Goal: Task Accomplishment & Management: Use online tool/utility

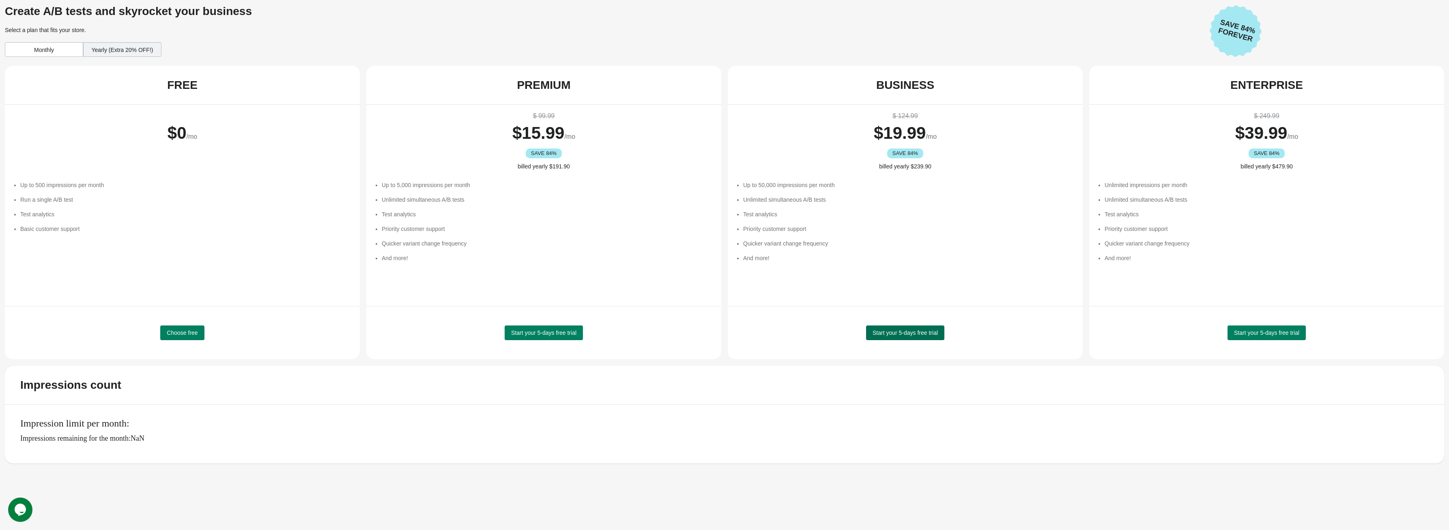
click at [882, 337] on button "Start your 5-days free trial" at bounding box center [905, 332] width 78 height 15
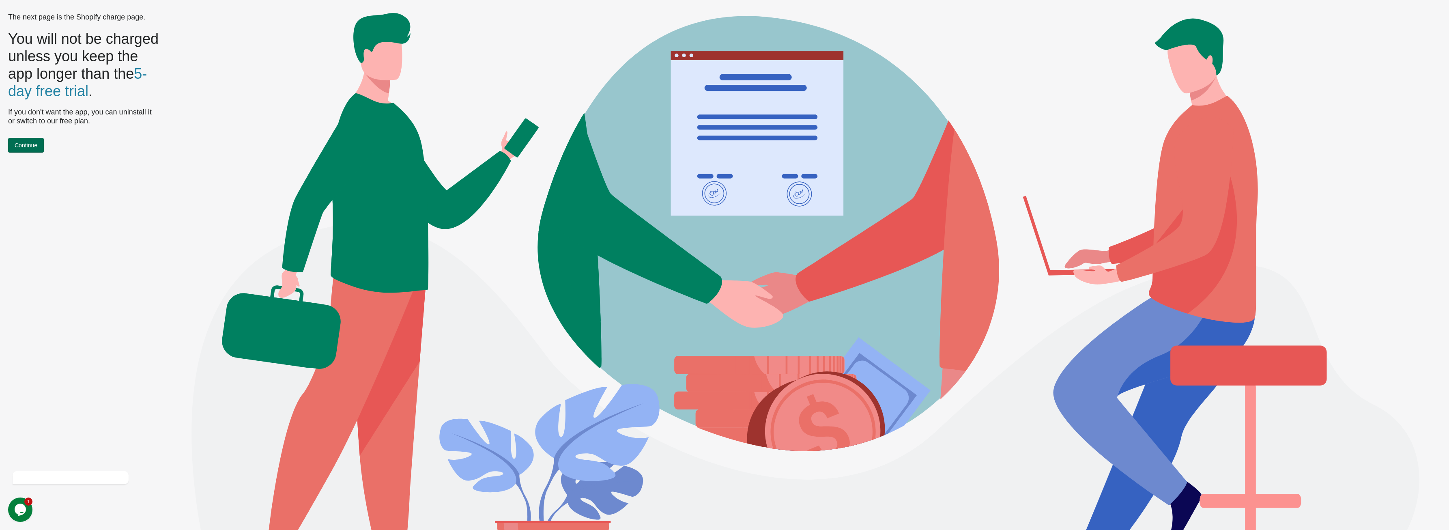
click at [31, 148] on button "Continue" at bounding box center [26, 145] width 36 height 15
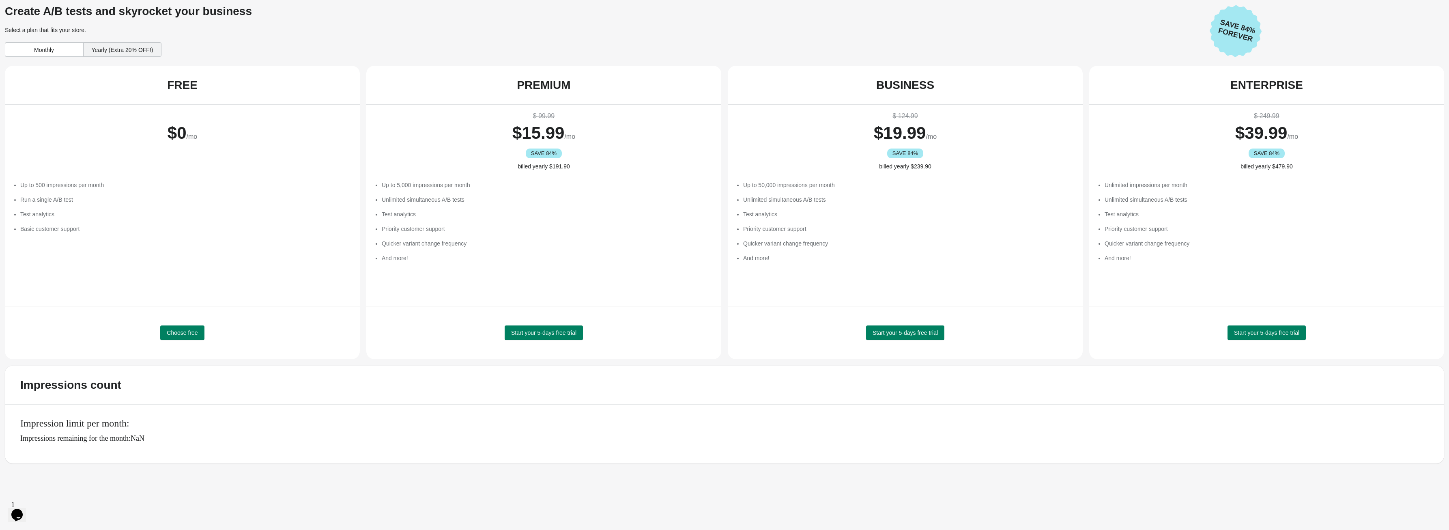
click at [60, 51] on div "Monthly" at bounding box center [44, 49] width 78 height 15
click at [914, 334] on span "Start your 5-days free trial" at bounding box center [904, 332] width 65 height 6
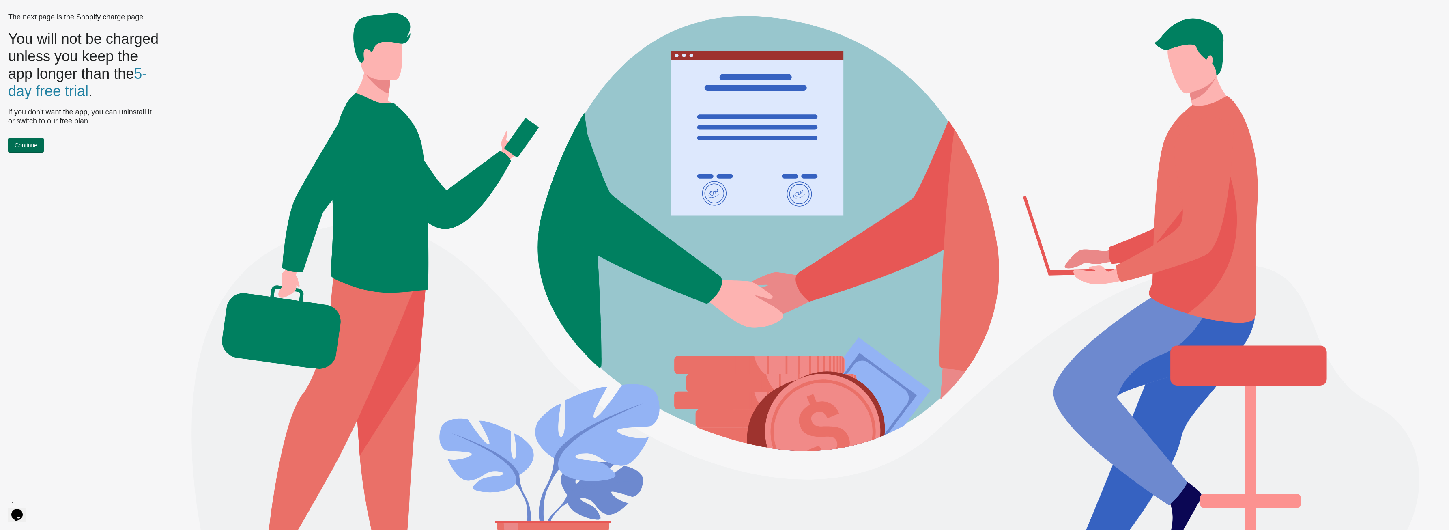
click at [29, 148] on button "Continue" at bounding box center [26, 145] width 36 height 15
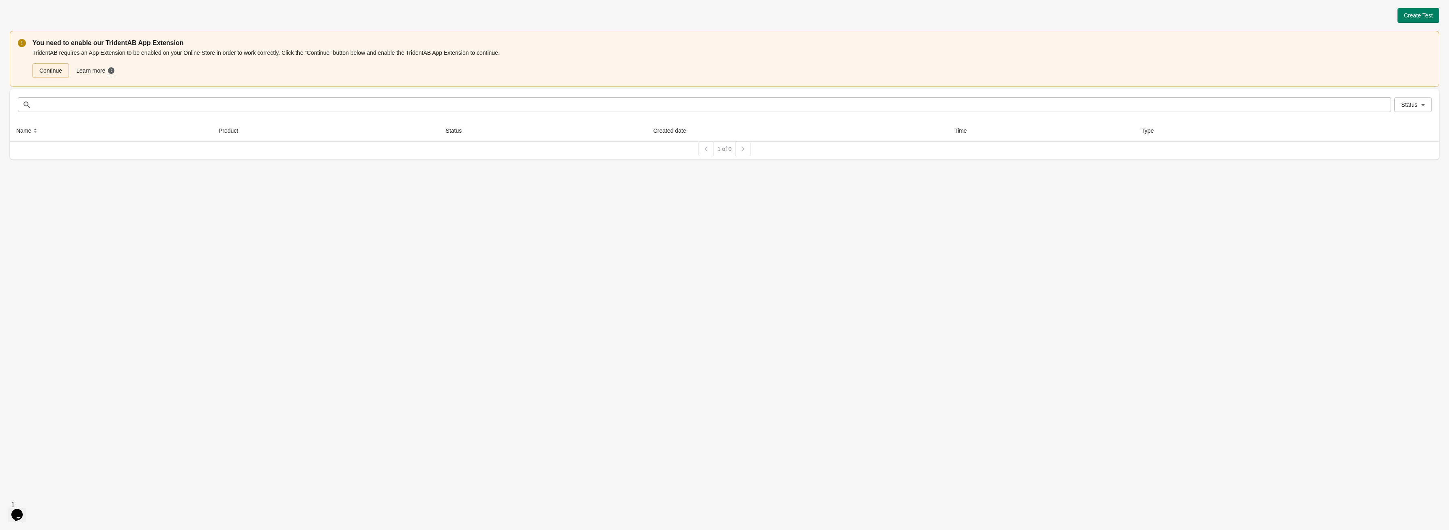
click at [62, 68] on link "Continue" at bounding box center [50, 70] width 37 height 15
click at [1413, 13] on span "Create Test" at bounding box center [1418, 15] width 29 height 6
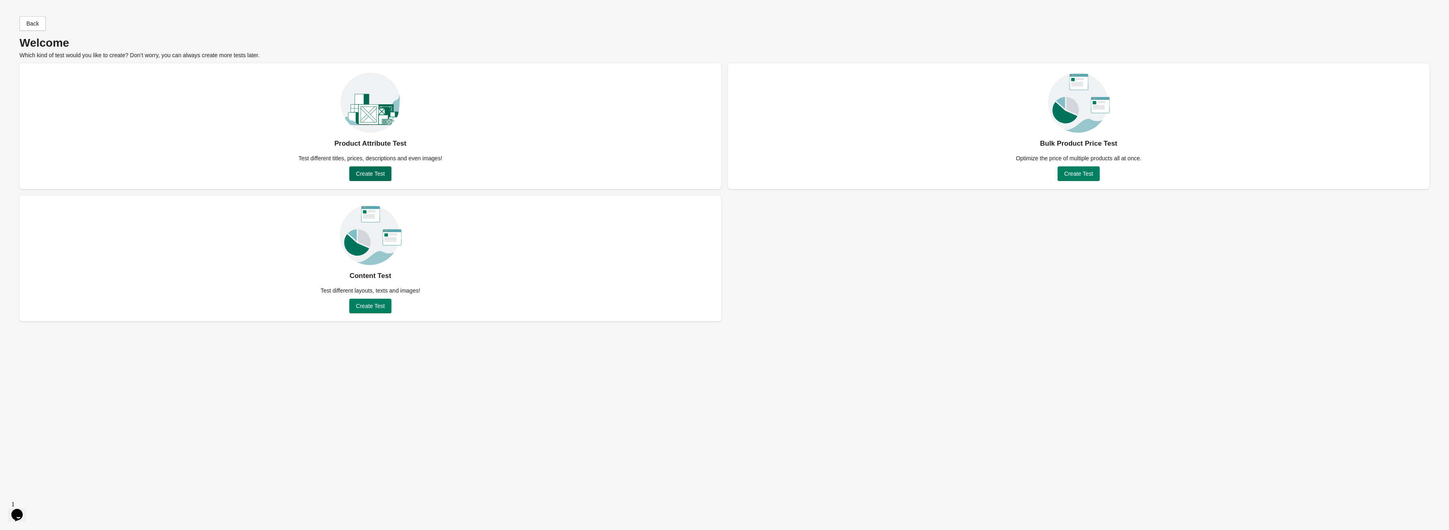
click at [374, 178] on button "Create Test" at bounding box center [370, 173] width 42 height 15
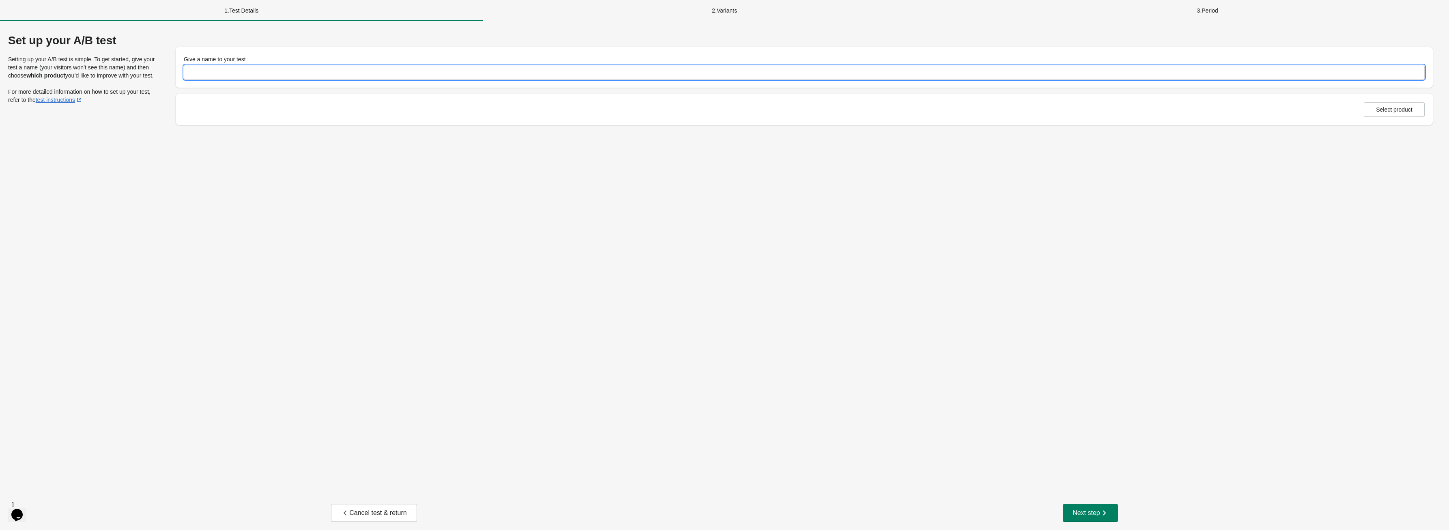
click at [274, 75] on input "Give a name to your test" at bounding box center [804, 72] width 1241 height 15
type input "**********"
click at [565, 287] on div "**********" at bounding box center [724, 258] width 1449 height 475
click at [1383, 111] on span "Select product" at bounding box center [1394, 109] width 37 height 6
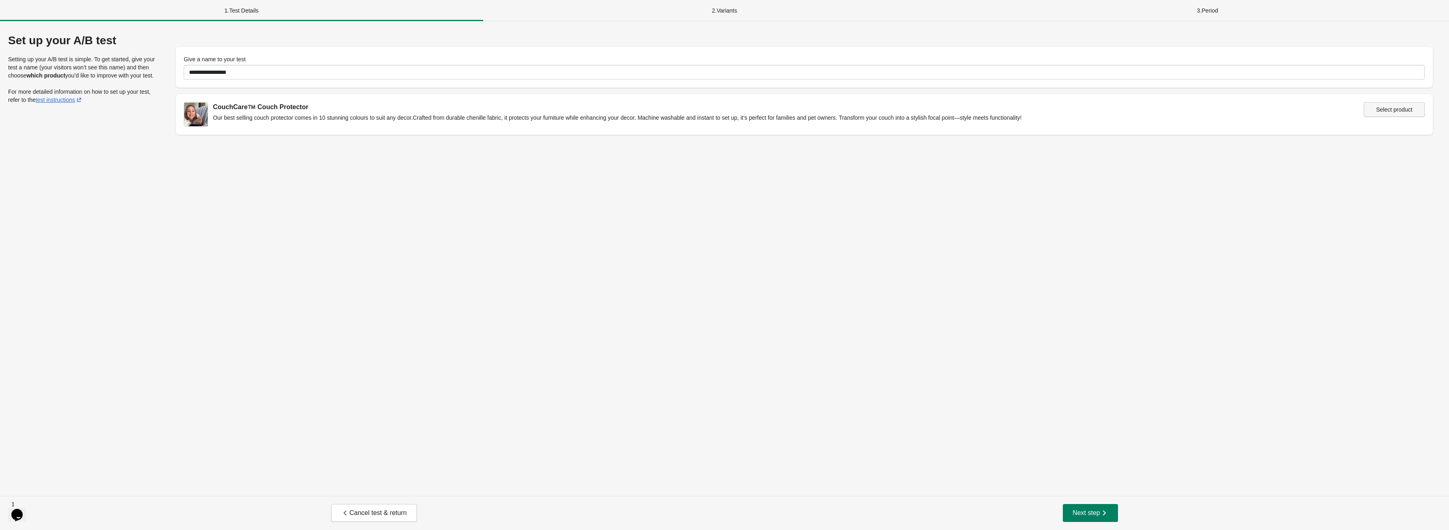
click at [1403, 113] on button "Select product" at bounding box center [1394, 109] width 61 height 15
click at [1088, 517] on button "Next step" at bounding box center [1090, 513] width 55 height 18
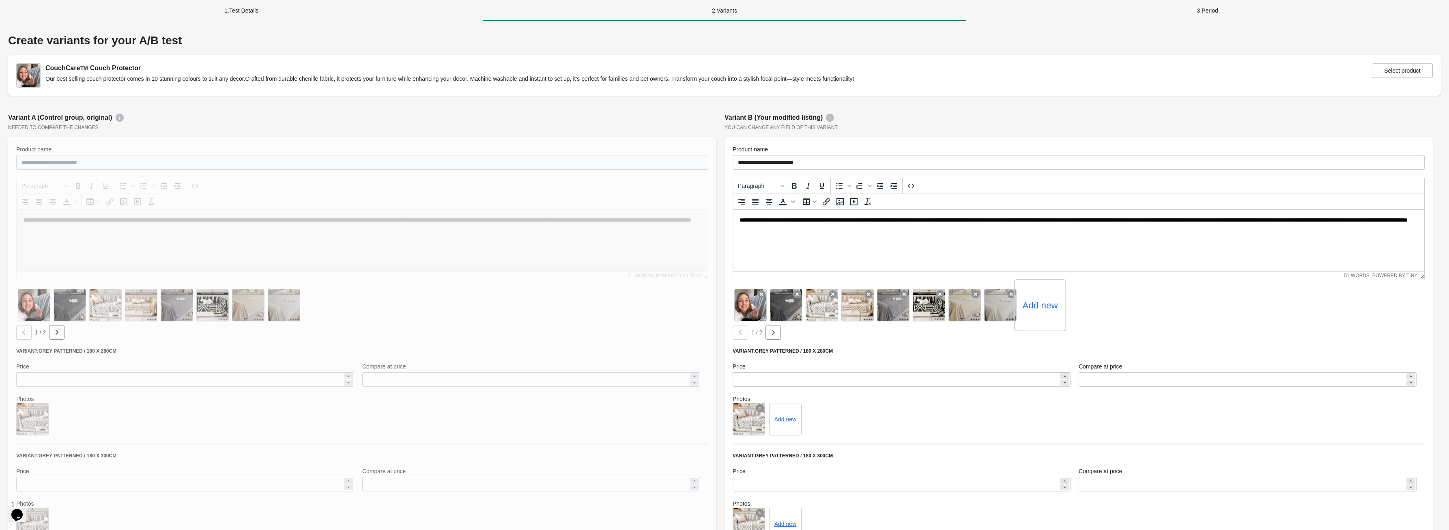
click at [1042, 301] on label "Add new" at bounding box center [1039, 305] width 35 height 13
click at [0, 0] on input "Add new" at bounding box center [0, 0] width 0 height 0
click at [767, 286] on icon at bounding box center [767, 287] width 13 height 13
click at [773, 331] on icon "button" at bounding box center [773, 332] width 3 height 5
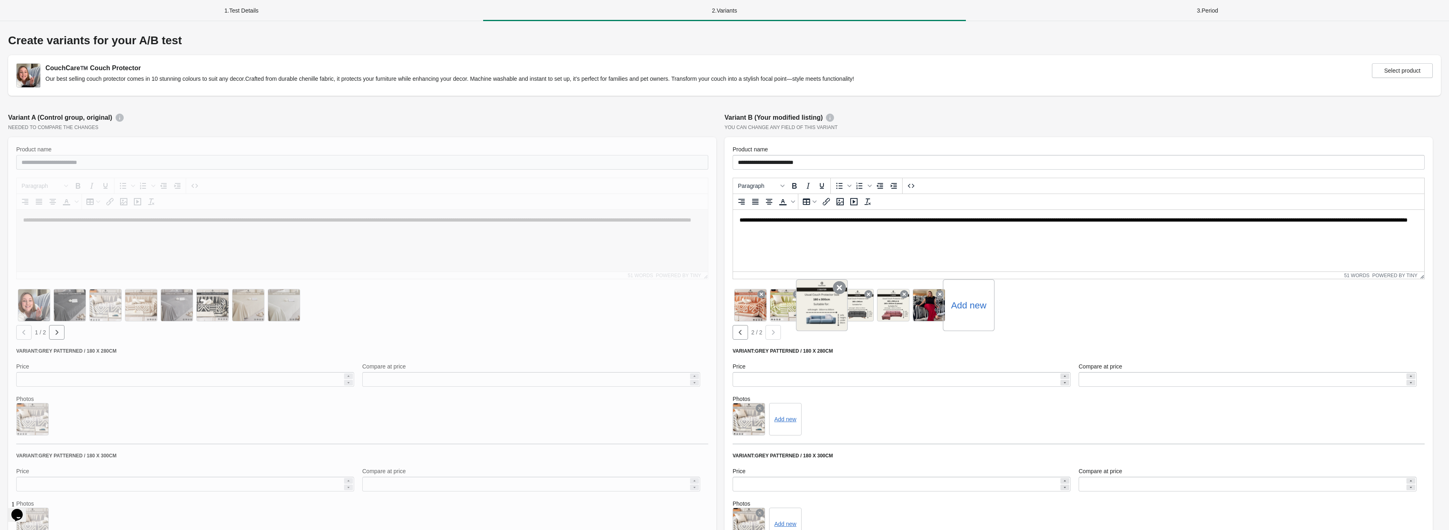
drag, startPoint x: 930, startPoint y: 306, endPoint x: 819, endPoint y: 308, distance: 110.8
click at [819, 308] on div "Add new" at bounding box center [1078, 305] width 692 height 36
click at [934, 308] on div at bounding box center [929, 305] width 52 height 52
drag, startPoint x: 933, startPoint y: 301, endPoint x: 910, endPoint y: 325, distance: 33.8
click at [910, 325] on div at bounding box center [929, 305] width 52 height 52
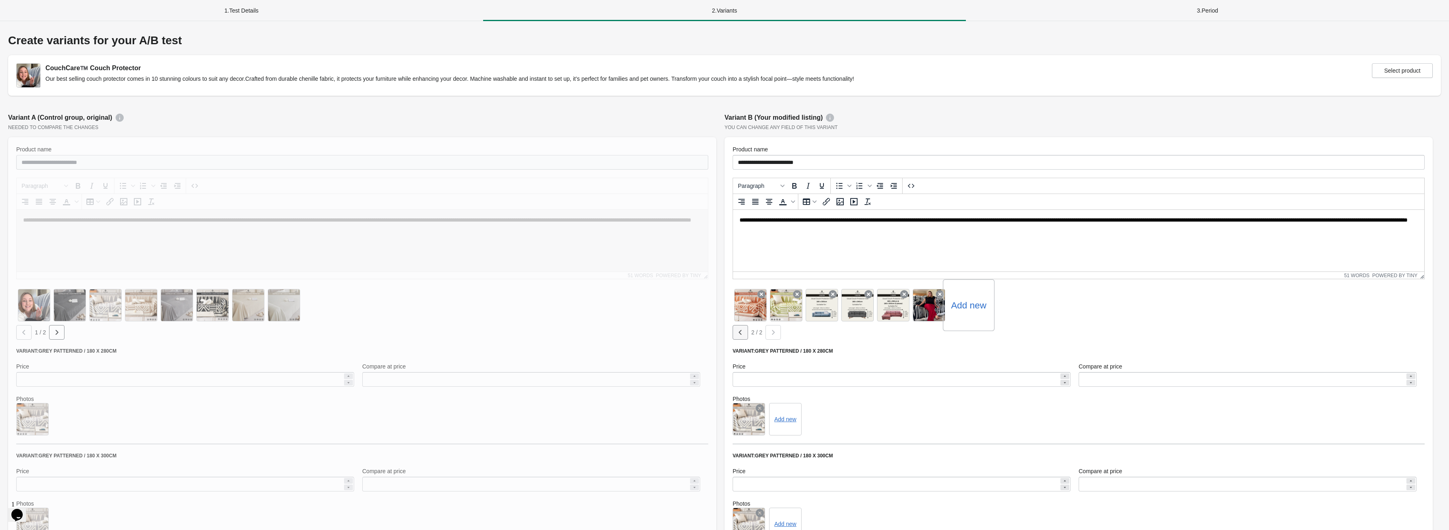
click at [745, 334] on button "button" at bounding box center [739, 332] width 15 height 15
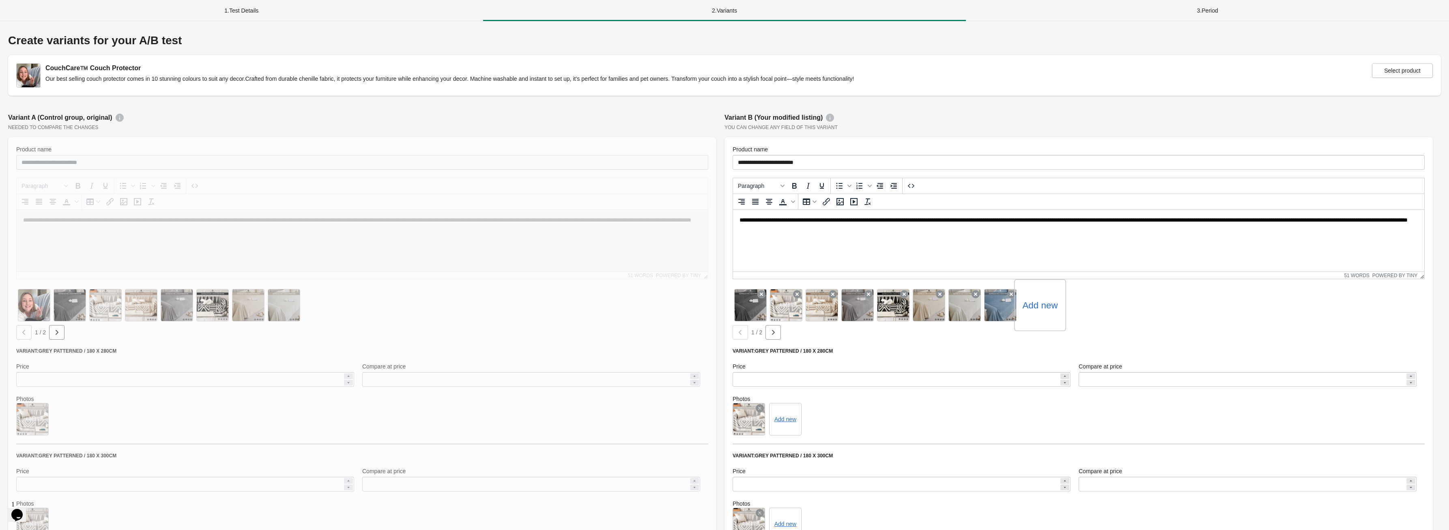
click at [745, 334] on div at bounding box center [739, 332] width 15 height 15
click at [745, 306] on div at bounding box center [750, 305] width 52 height 52
click at [776, 331] on icon "button" at bounding box center [773, 332] width 8 height 8
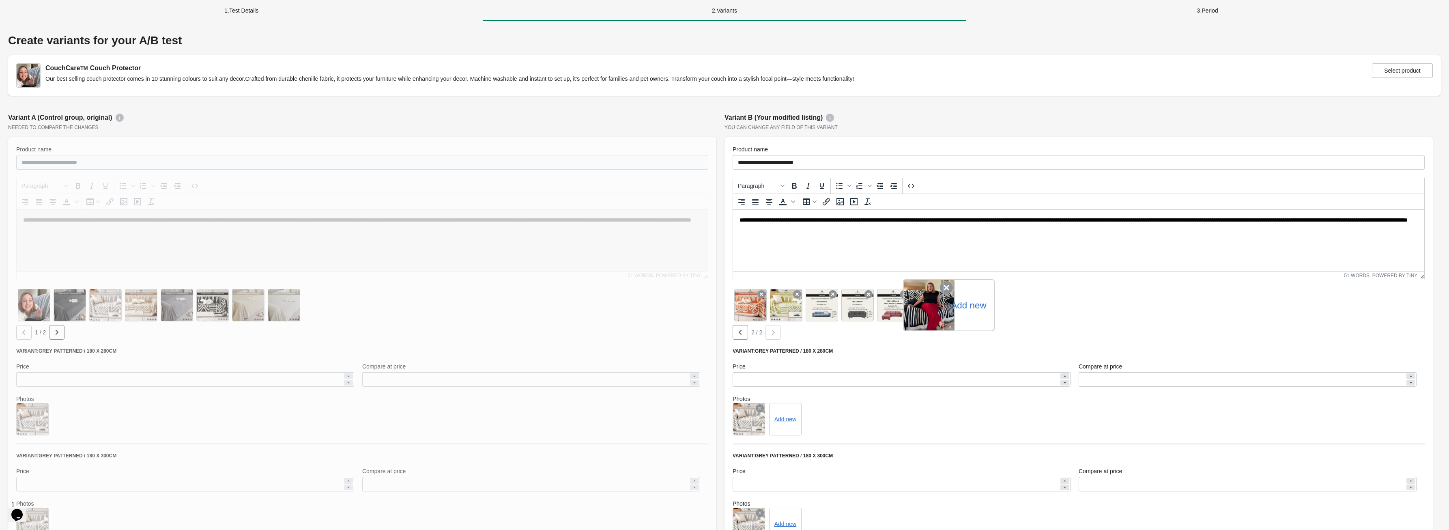
click at [946, 289] on icon at bounding box center [946, 287] width 13 height 13
click at [742, 333] on icon "button" at bounding box center [740, 332] width 8 height 8
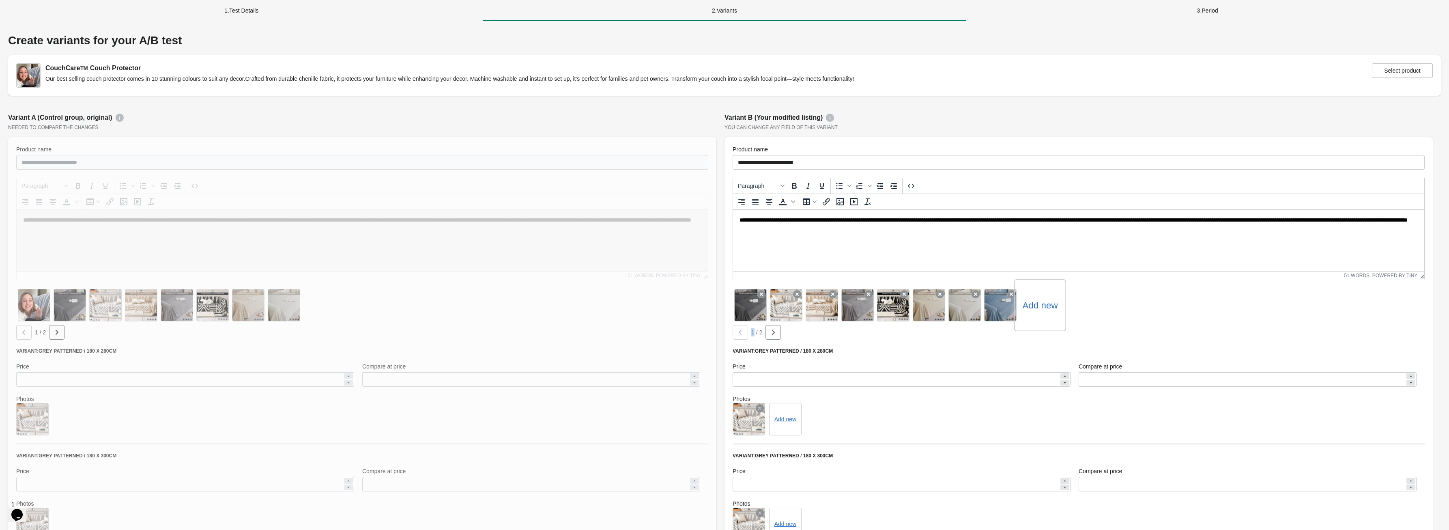
click at [742, 333] on div at bounding box center [739, 332] width 15 height 15
click at [742, 308] on div at bounding box center [750, 305] width 52 height 52
click at [1015, 289] on icon at bounding box center [1017, 287] width 13 height 13
click at [1016, 289] on icon at bounding box center [1017, 287] width 13 height 13
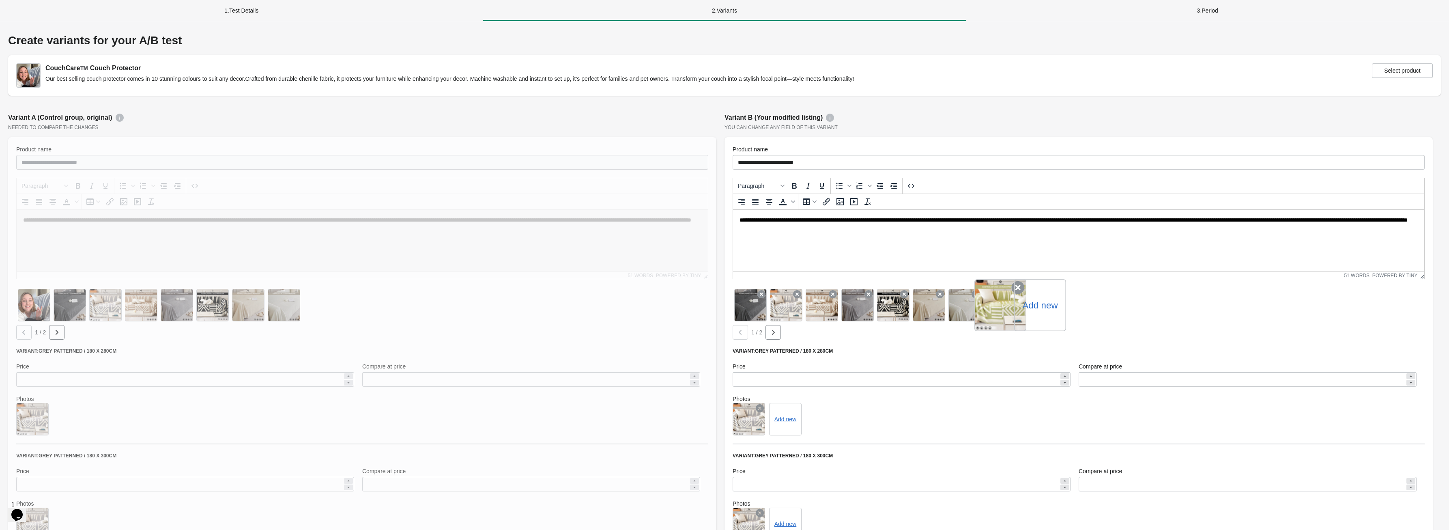
click at [1012, 292] on icon at bounding box center [1017, 287] width 13 height 13
click at [1012, 292] on icon at bounding box center [1011, 294] width 8 height 8
click at [977, 289] on icon at bounding box center [981, 287] width 13 height 13
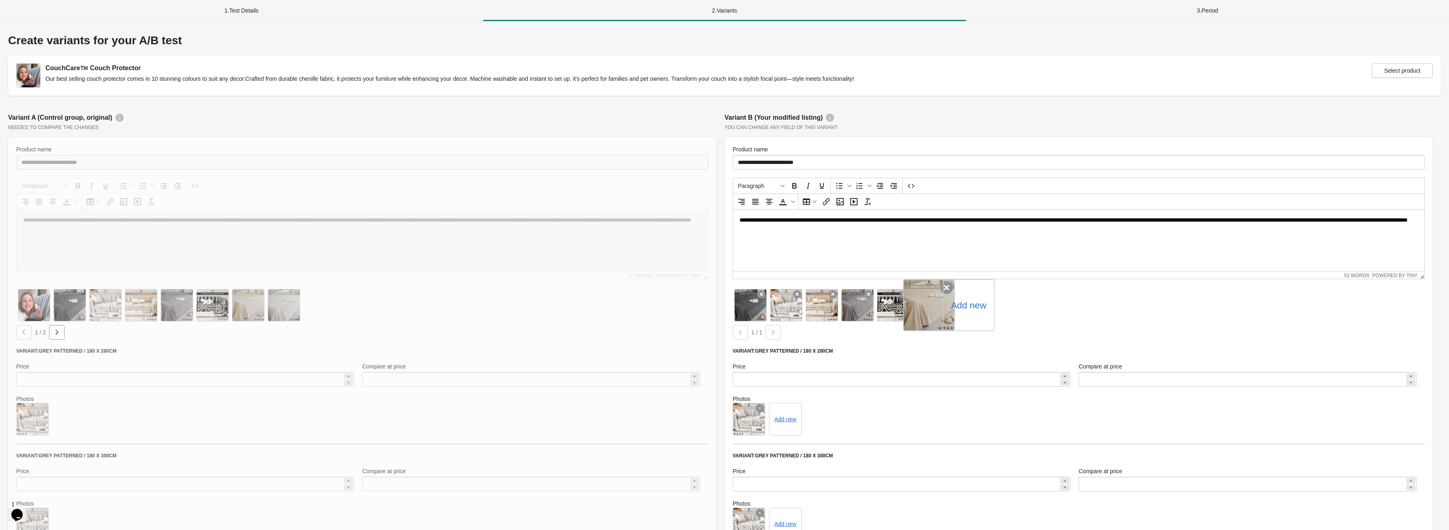
click at [937, 293] on div at bounding box center [929, 305] width 52 height 52
click at [947, 287] on icon at bounding box center [946, 287] width 13 height 13
click at [904, 293] on icon at bounding box center [910, 287] width 13 height 13
click at [871, 288] on icon at bounding box center [874, 287] width 13 height 13
click at [830, 294] on div at bounding box center [822, 305] width 52 height 52
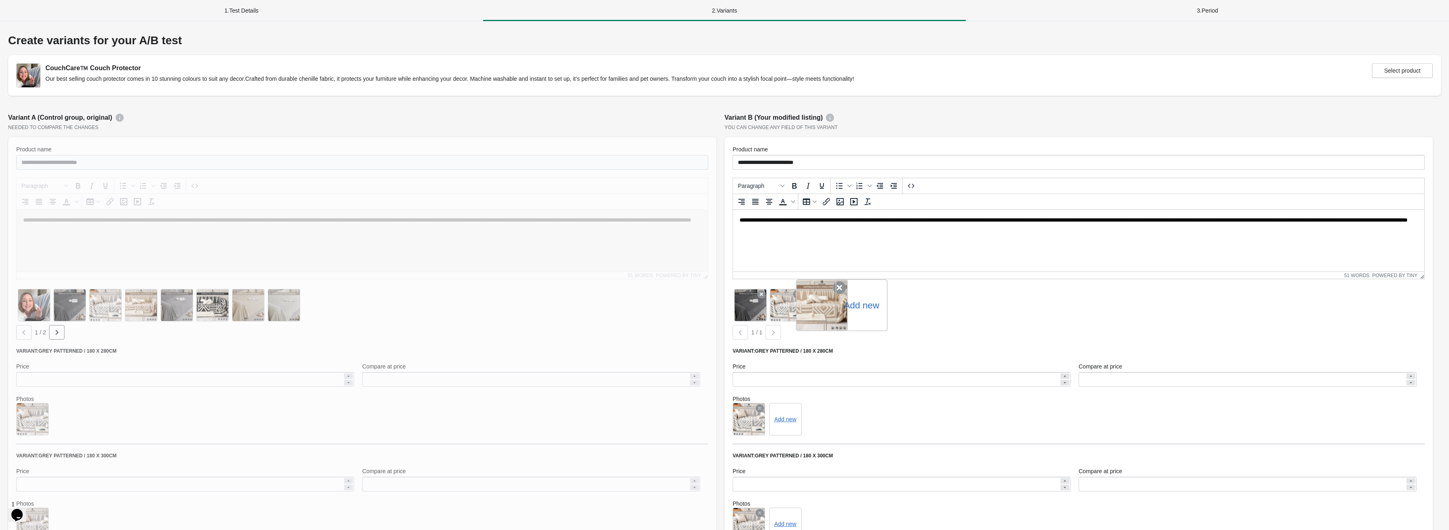
click at [839, 286] on icon at bounding box center [839, 287] width 13 height 13
click at [798, 292] on icon at bounding box center [803, 287] width 13 height 13
click at [783, 299] on label "Add new" at bounding box center [789, 305] width 35 height 13
click at [0, 0] on input "Add new" at bounding box center [0, 0] width 0 height 0
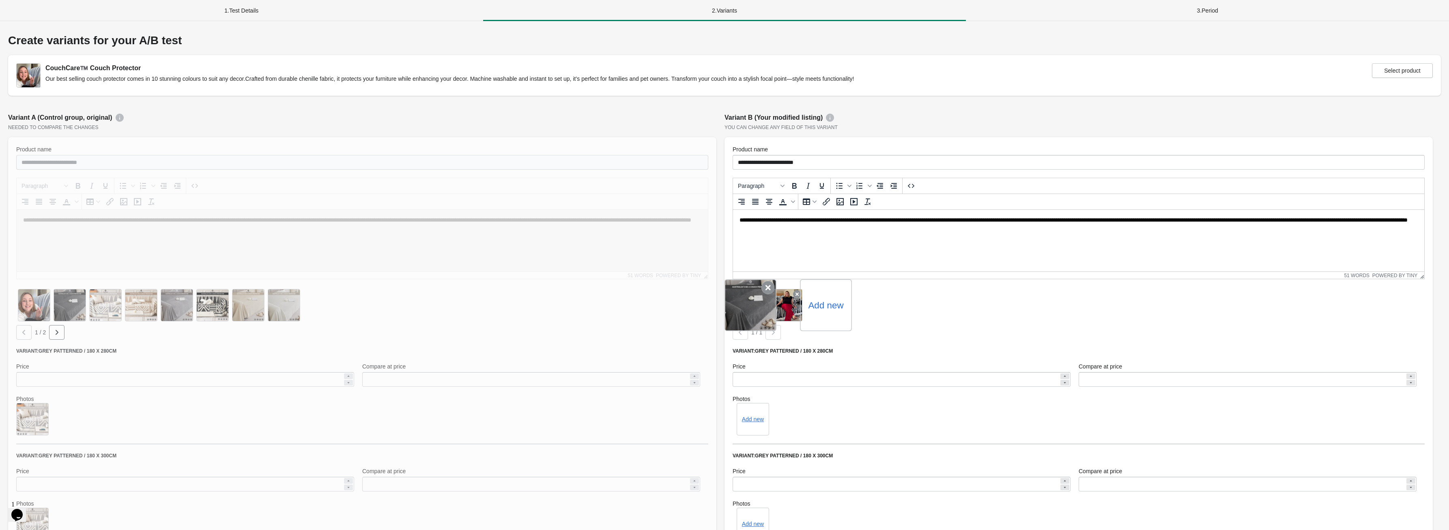
click at [767, 287] on icon at bounding box center [767, 287] width 13 height 13
click at [800, 300] on label "Add new" at bounding box center [789, 305] width 35 height 13
click at [0, 0] on input "Add new" at bounding box center [0, 0] width 0 height 0
click at [823, 300] on label "Add new" at bounding box center [825, 305] width 35 height 13
click at [0, 0] on input "Add new" at bounding box center [0, 0] width 0 height 0
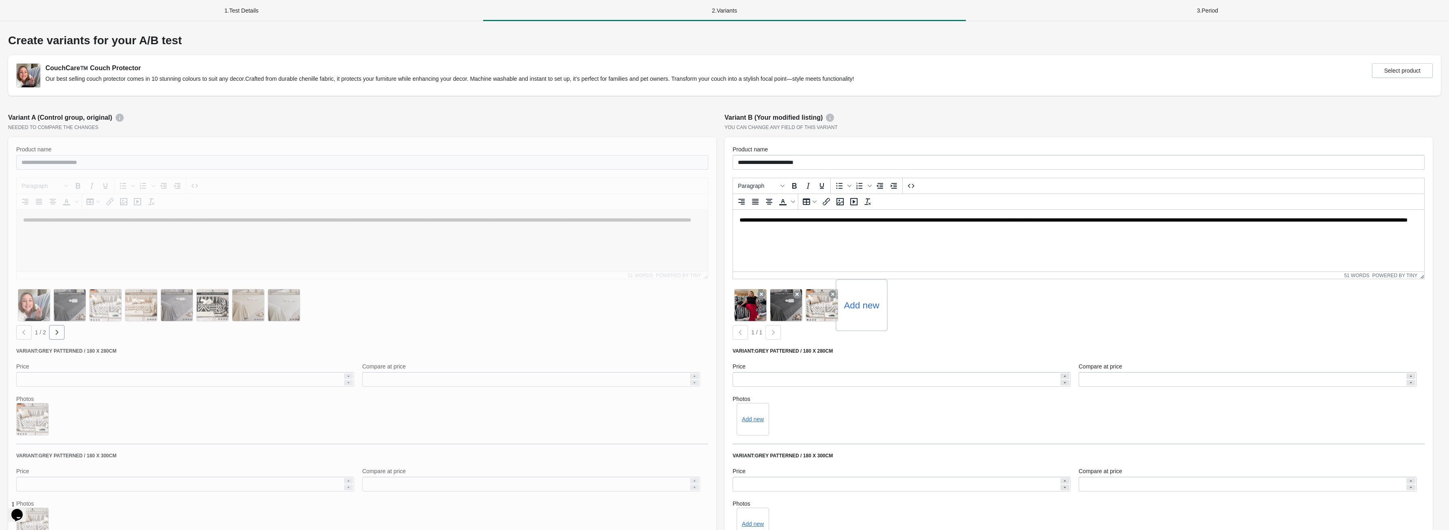
click at [851, 301] on label "Add new" at bounding box center [861, 305] width 35 height 13
click at [0, 0] on input "Add new" at bounding box center [0, 0] width 0 height 0
click at [869, 292] on icon at bounding box center [874, 287] width 13 height 13
click at [858, 305] on label "Add new" at bounding box center [861, 305] width 35 height 13
click at [0, 0] on input "Add new" at bounding box center [0, 0] width 0 height 0
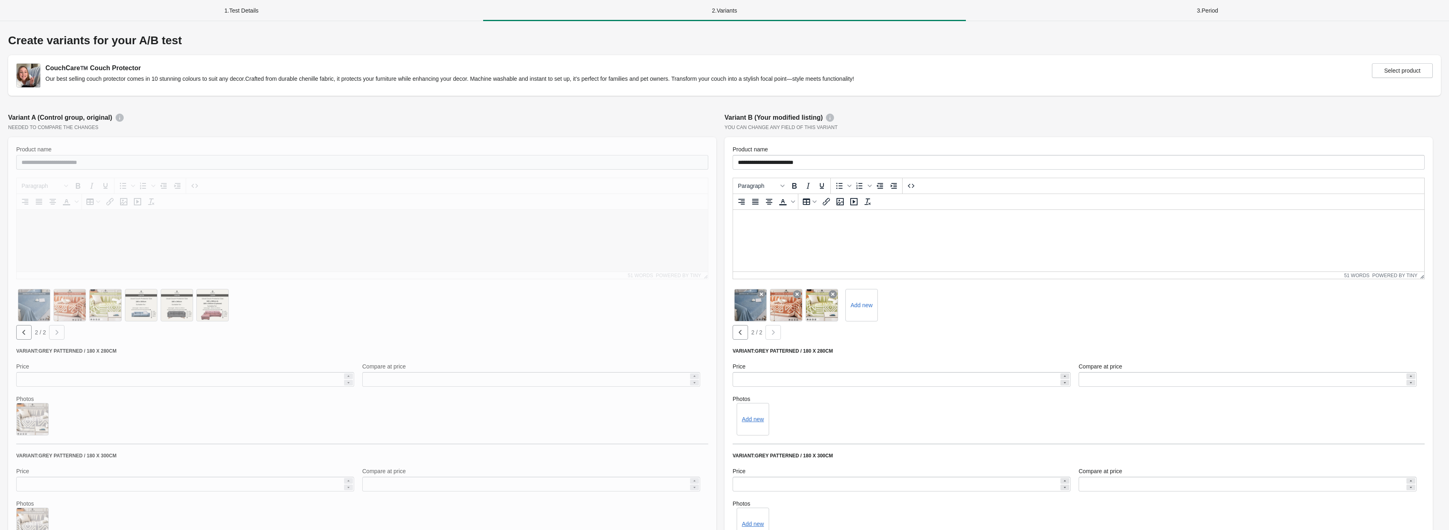
scroll to position [86, 0]
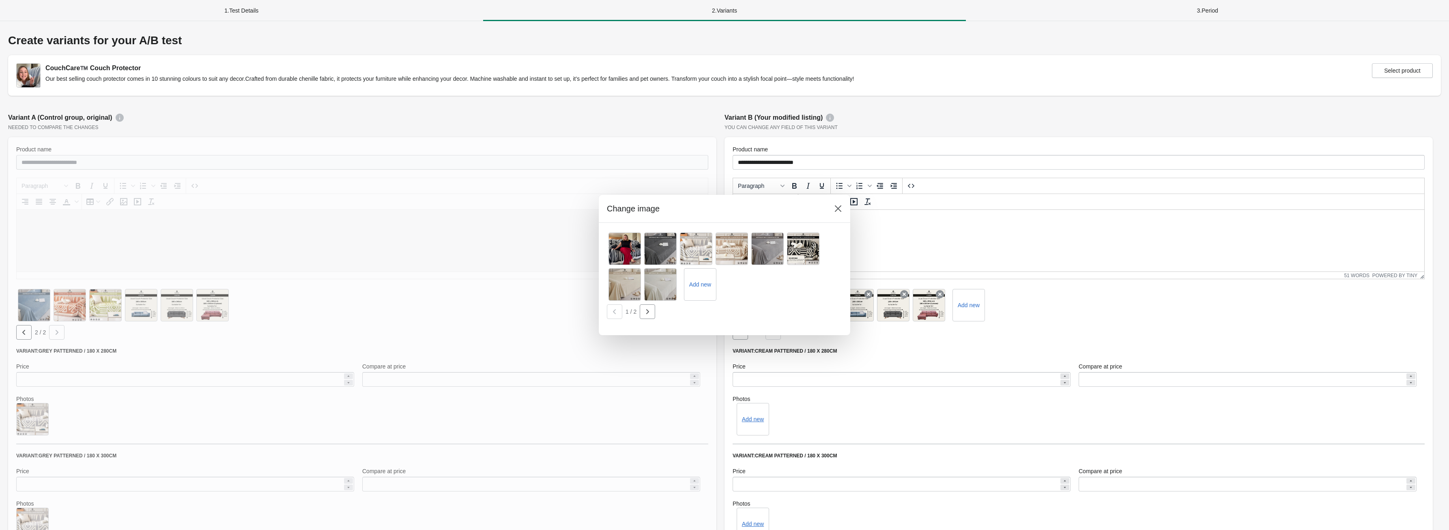
scroll to position [216, 0]
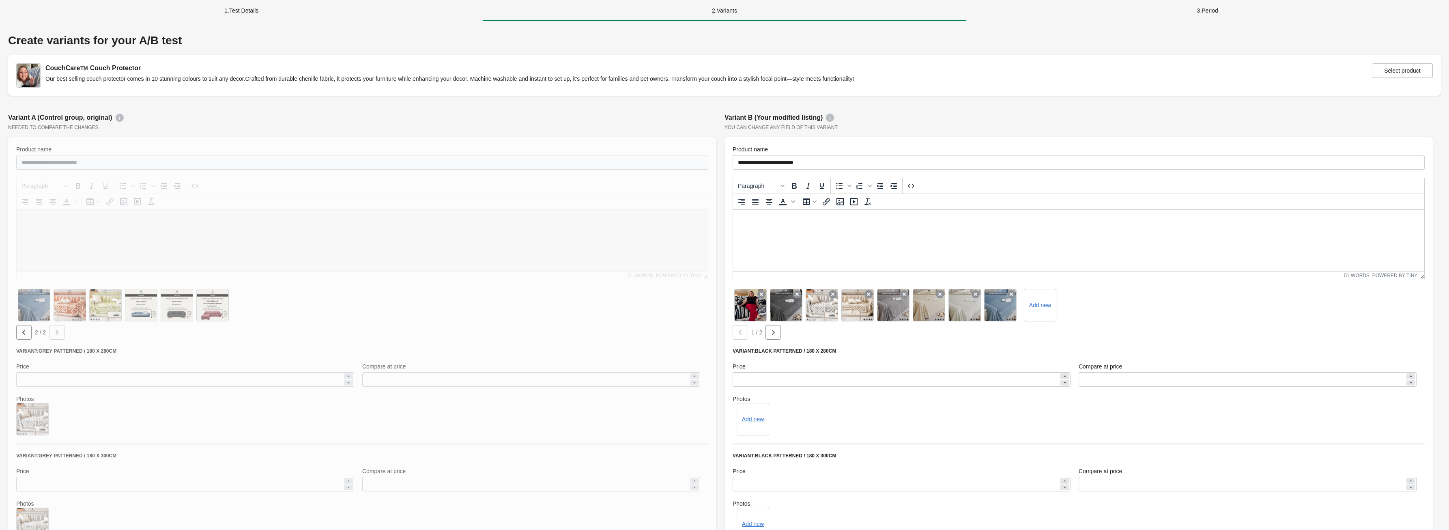
scroll to position [216, 0]
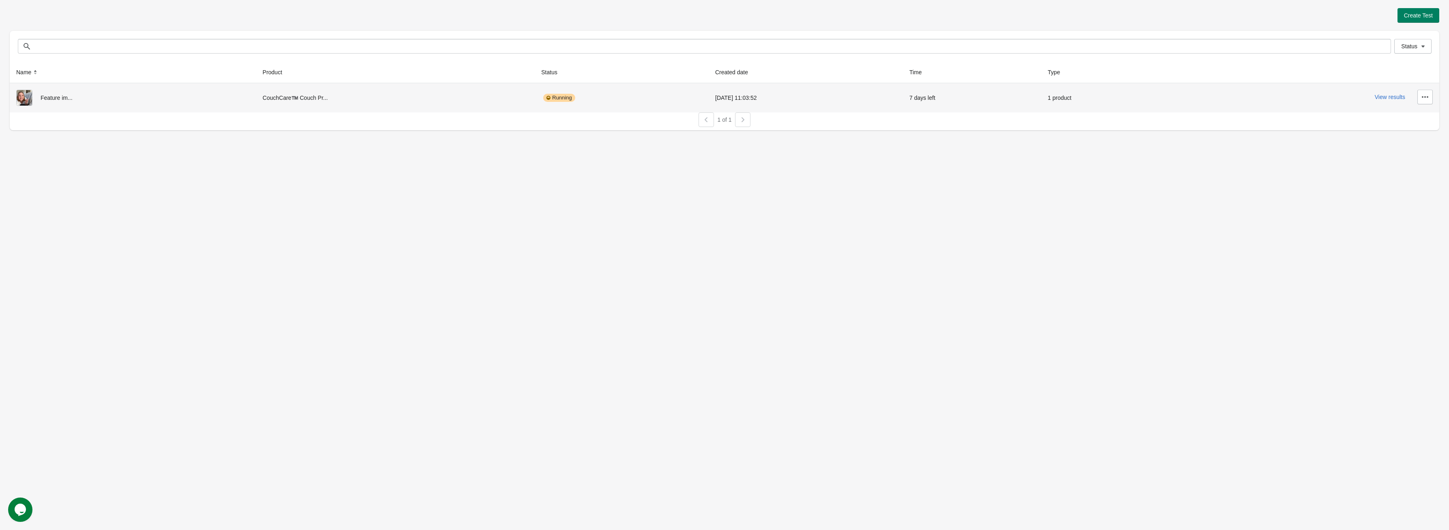
click at [73, 105] on div "Feature im..." at bounding box center [132, 98] width 233 height 16
click at [1392, 98] on button "View results" at bounding box center [1390, 97] width 30 height 6
click at [1425, 93] on icon "button" at bounding box center [1425, 97] width 8 height 8
click at [1389, 155] on span "Pause" at bounding box center [1402, 151] width 48 height 8
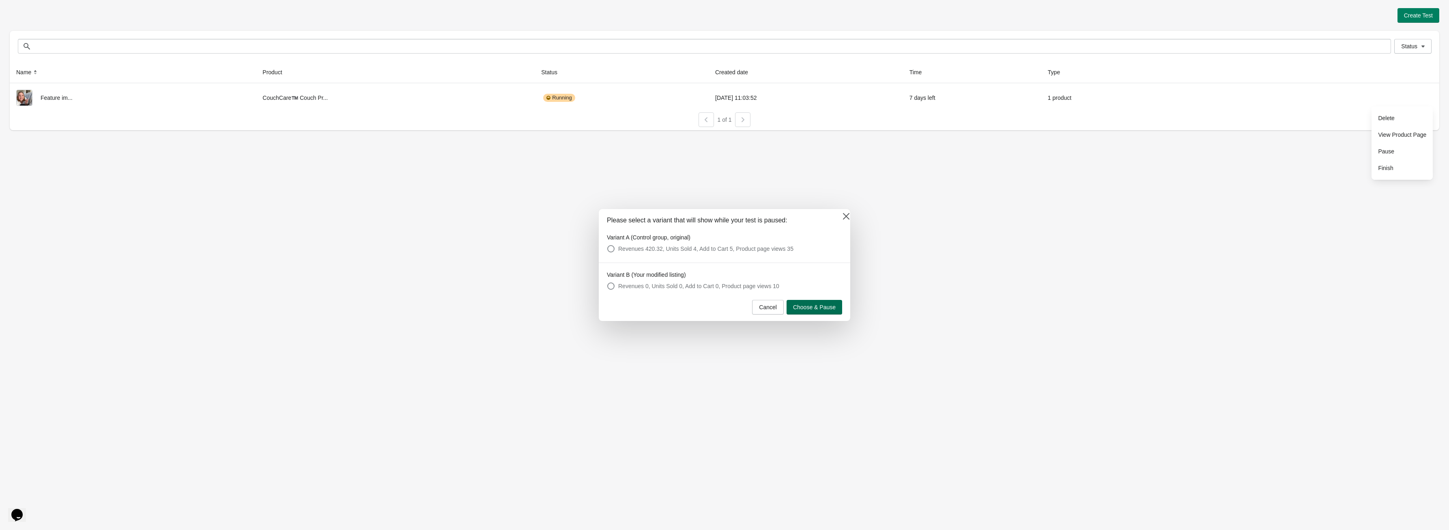
click at [797, 308] on span "Choose & Pause" at bounding box center [814, 307] width 43 height 6
